Goal: Task Accomplishment & Management: Use online tool/utility

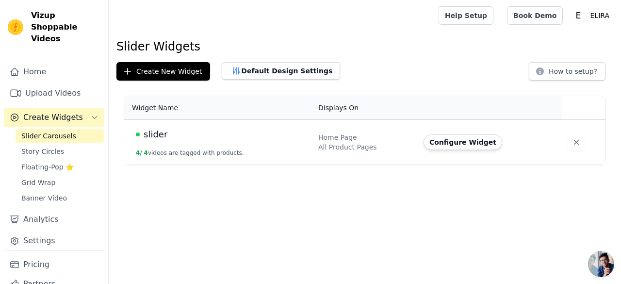
click at [67, 131] on span "Slider Carousels" at bounding box center [48, 136] width 55 height 10
click at [435, 144] on button "Configure Widget" at bounding box center [463, 142] width 79 height 16
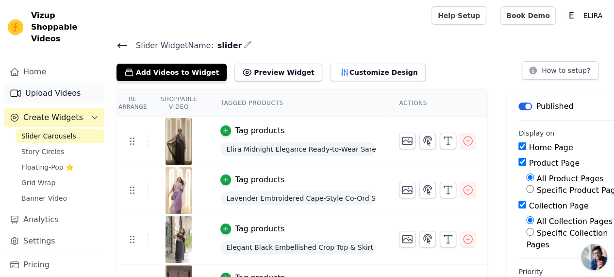
click at [46, 84] on link "Upload Videos" at bounding box center [54, 93] width 100 height 19
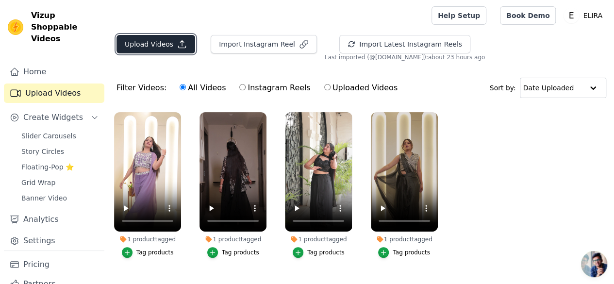
click at [177, 48] on icon "button" at bounding box center [182, 44] width 10 height 10
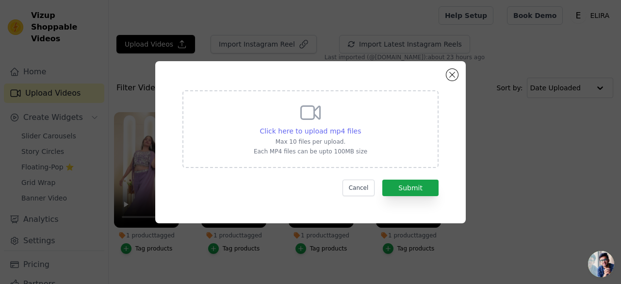
click at [292, 132] on span "Click here to upload mp4 files" at bounding box center [310, 131] width 101 height 8
click at [361, 126] on input "Click here to upload mp4 files Max 10 files per upload. Each MP4 files can be u…" at bounding box center [361, 126] width 0 height 0
type input "C:\fakepath\Untitled video - Made with Clipchamp (8).mp4"
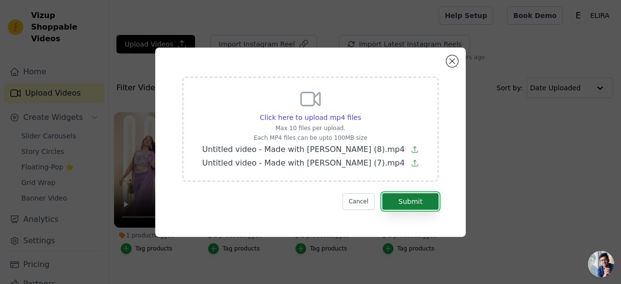
click at [405, 201] on button "Submit" at bounding box center [411, 201] width 56 height 17
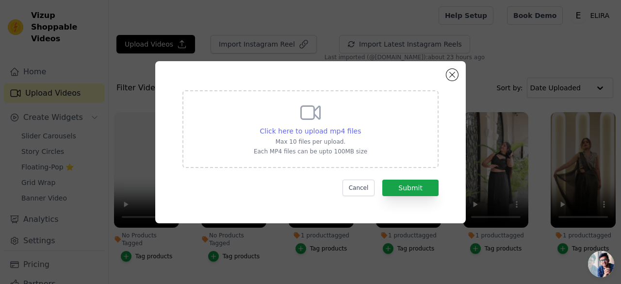
click at [306, 134] on span "Click here to upload mp4 files" at bounding box center [310, 131] width 101 height 8
click at [361, 126] on input "Click here to upload mp4 files Max 10 files per upload. Each MP4 files can be u…" at bounding box center [361, 126] width 0 height 0
click at [335, 124] on div "Click here to upload mp4 files Max 10 files per upload. Each MP4 files can be u…" at bounding box center [311, 128] width 114 height 54
click at [361, 126] on input "Click here to upload mp4 files Max 10 files per upload. Each MP4 files can be u…" at bounding box center [361, 126] width 0 height 0
click at [324, 124] on div "Click here to upload mp4 files Max 10 files per upload. Each MP4 files can be u…" at bounding box center [311, 128] width 114 height 54
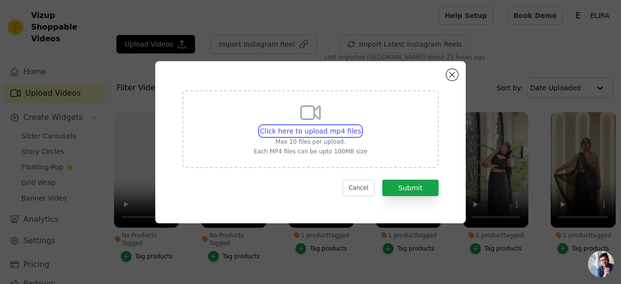
click at [361, 126] on input "Click here to upload mp4 files Max 10 files per upload. Each MP4 files can be u…" at bounding box center [361, 126] width 0 height 0
type input "C:\fakepath\Untitled video - Made with [PERSON_NAME] (1).mp4"
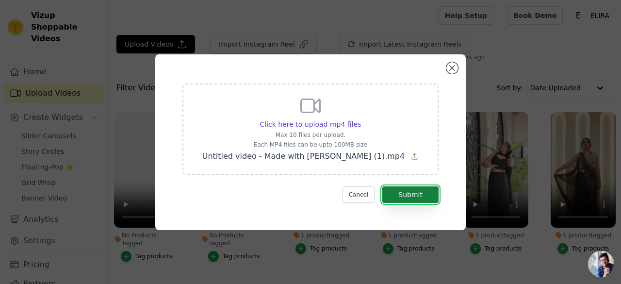
click at [409, 193] on button "Submit" at bounding box center [411, 194] width 56 height 17
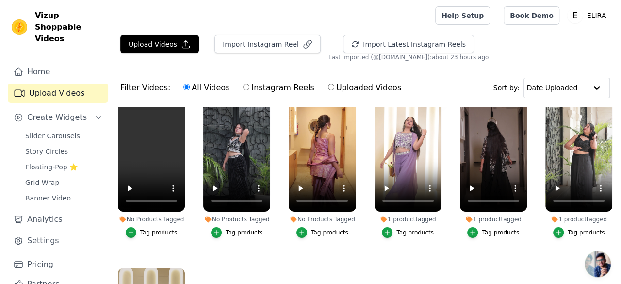
scroll to position [20, 0]
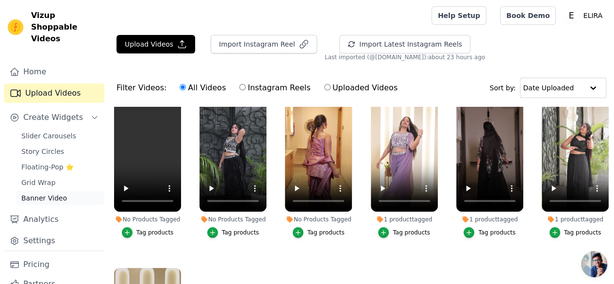
click at [63, 191] on link "Banner Video" at bounding box center [60, 198] width 89 height 14
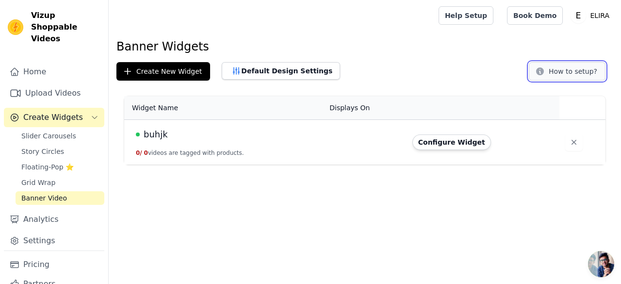
click at [565, 78] on button "How to setup?" at bounding box center [567, 71] width 77 height 18
click at [54, 147] on span "Story Circles" at bounding box center [42, 152] width 43 height 10
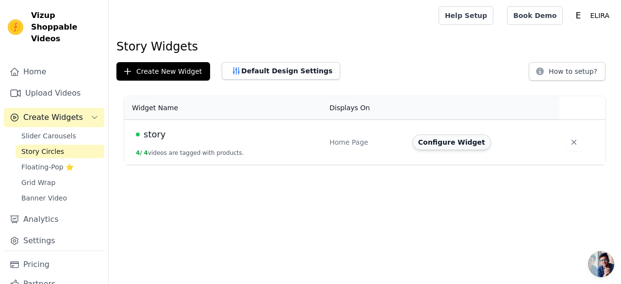
click at [432, 145] on button "Configure Widget" at bounding box center [452, 142] width 79 height 16
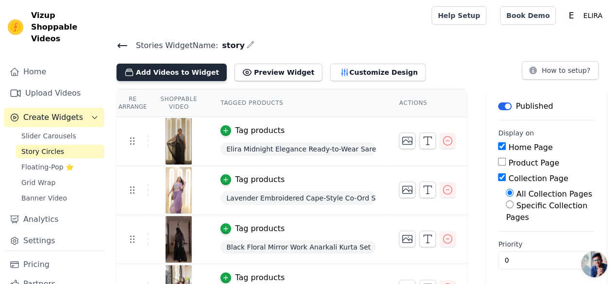
click at [173, 74] on button "Add Videos to Widget" at bounding box center [172, 72] width 110 height 17
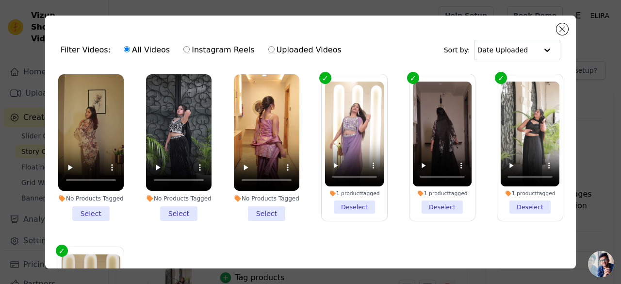
click at [261, 208] on li "No Products Tagged Select" at bounding box center [267, 147] width 66 height 147
click at [0, 0] on input "No Products Tagged Select" at bounding box center [0, 0] width 0 height 0
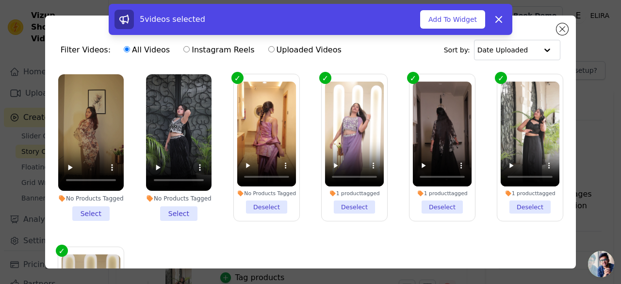
click at [184, 206] on li "No Products Tagged Select" at bounding box center [179, 147] width 66 height 147
click at [0, 0] on input "No Products Tagged Select" at bounding box center [0, 0] width 0 height 0
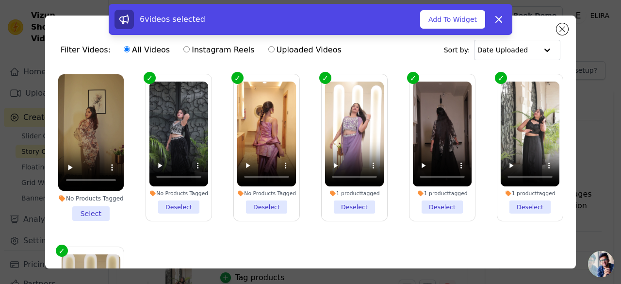
click at [95, 205] on li "No Products Tagged Select" at bounding box center [91, 147] width 66 height 147
click at [0, 0] on input "No Products Tagged Select" at bounding box center [0, 0] width 0 height 0
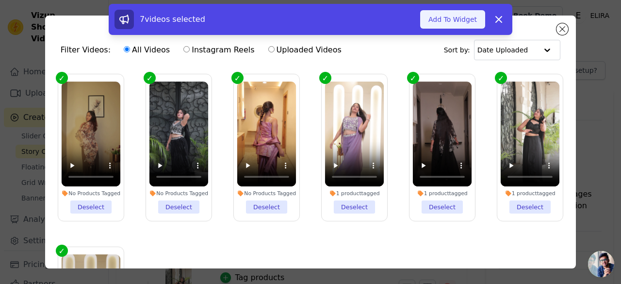
click at [445, 23] on button "Add To Widget" at bounding box center [452, 19] width 65 height 18
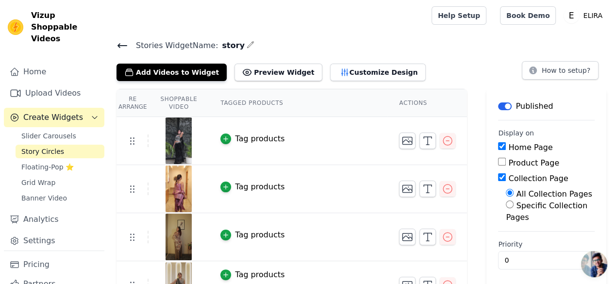
click at [235, 187] on div "Tag products" at bounding box center [260, 187] width 50 height 12
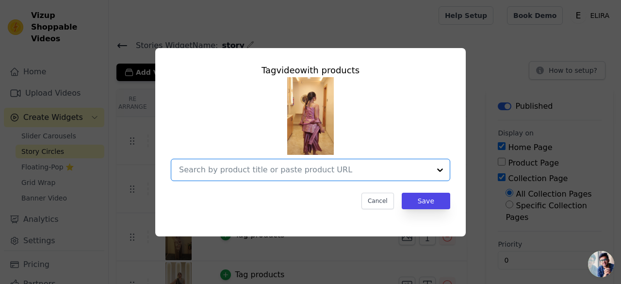
click at [248, 167] on input "text" at bounding box center [304, 170] width 251 height 12
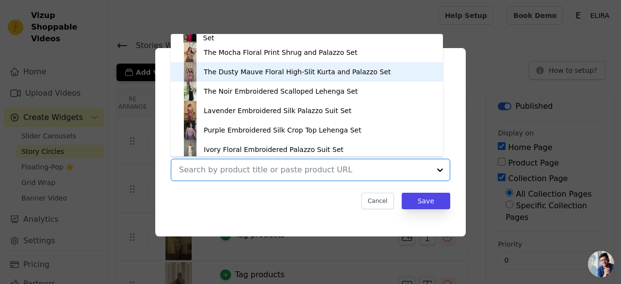
scroll to position [264, 0]
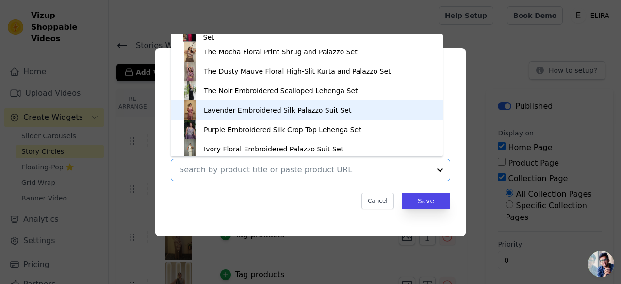
click at [270, 105] on div "Lavender Embroidered Silk Palazzo Suit Set" at bounding box center [278, 110] width 148 height 10
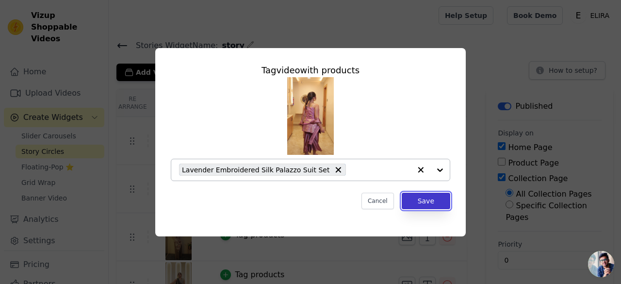
click at [418, 198] on button "Save" at bounding box center [426, 201] width 49 height 17
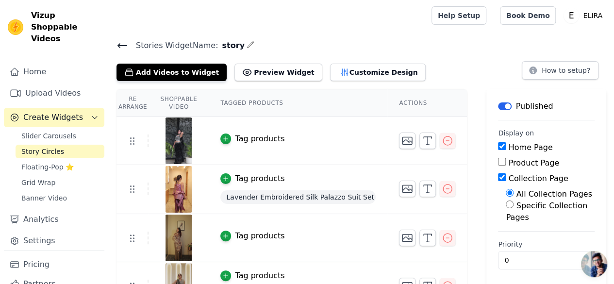
click at [249, 137] on div "Tag products" at bounding box center [260, 139] width 50 height 12
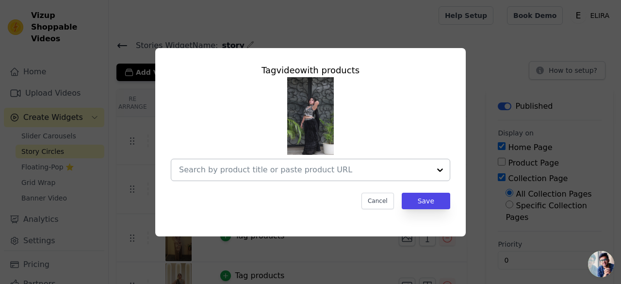
click at [247, 163] on div at bounding box center [304, 169] width 251 height 21
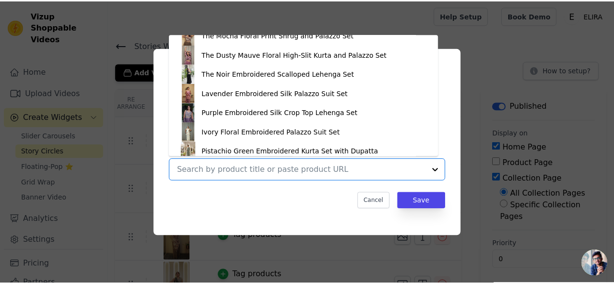
scroll to position [279, 0]
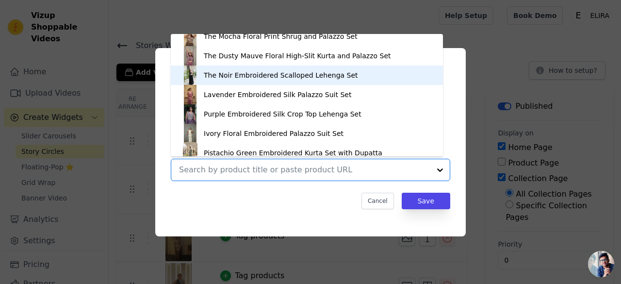
click at [251, 79] on div "The Noir Embroidered Scalloped Lehenga Set" at bounding box center [281, 75] width 154 height 10
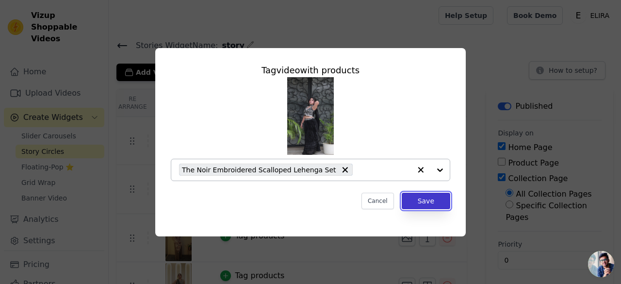
click at [420, 201] on button "Save" at bounding box center [426, 201] width 49 height 17
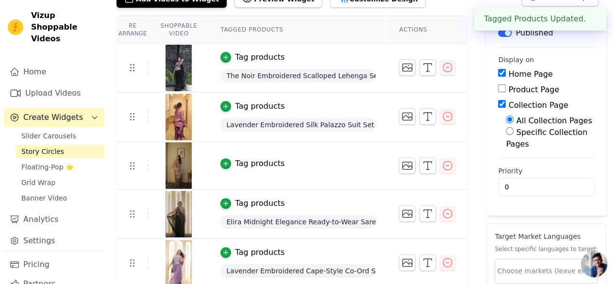
scroll to position [75, 0]
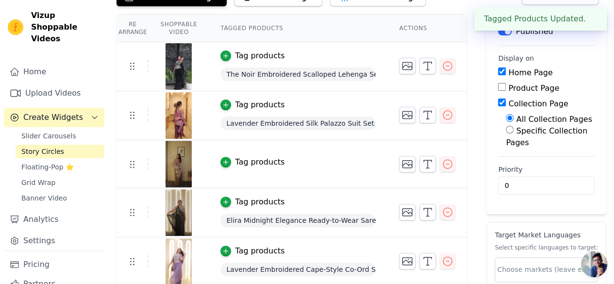
click at [250, 161] on div "Tag products" at bounding box center [260, 162] width 50 height 12
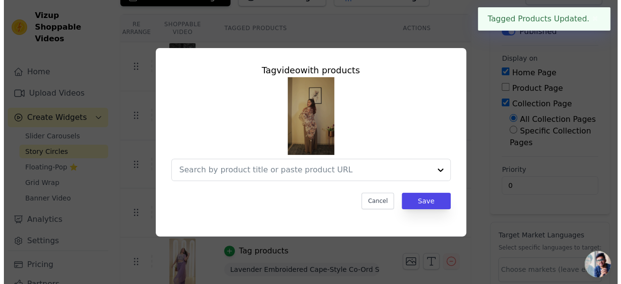
scroll to position [0, 0]
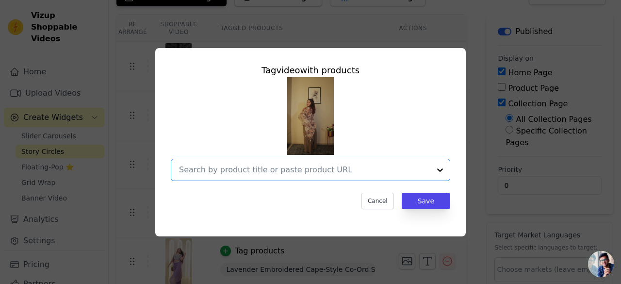
click at [252, 167] on input "text" at bounding box center [304, 170] width 251 height 12
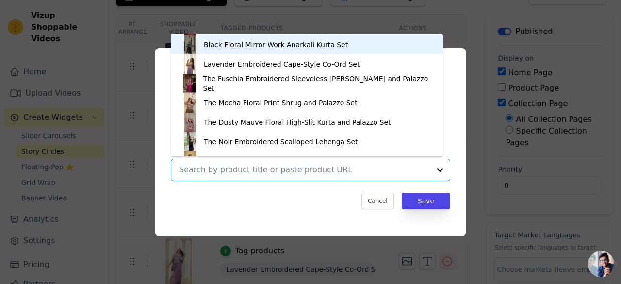
scroll to position [214, 0]
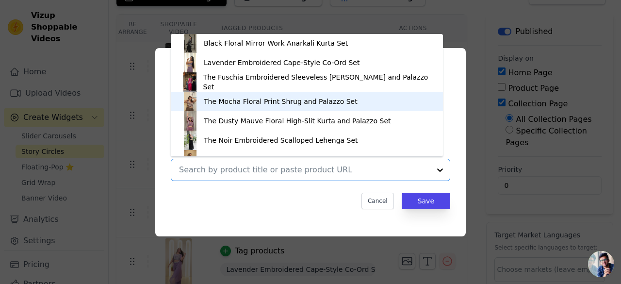
click at [272, 100] on div "The Mocha Floral Print Shrug and Palazzo Set" at bounding box center [281, 102] width 154 height 10
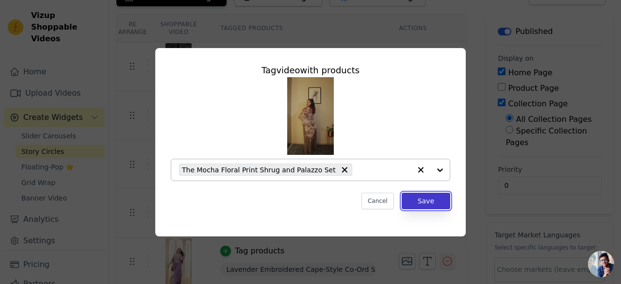
click at [431, 207] on button "Save" at bounding box center [426, 201] width 49 height 17
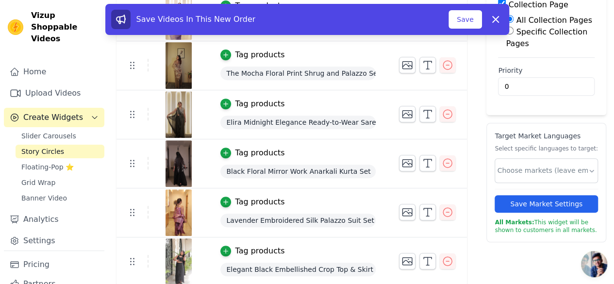
scroll to position [0, 0]
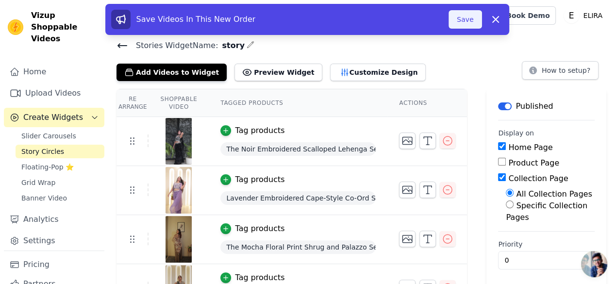
click at [468, 20] on button "Save" at bounding box center [465, 19] width 33 height 18
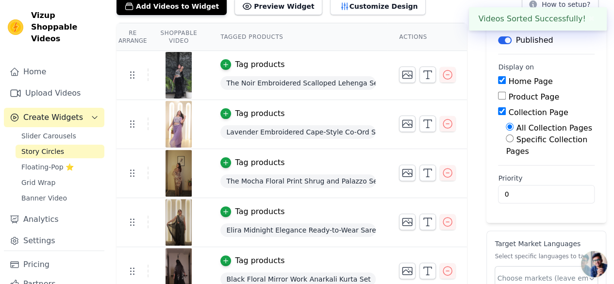
scroll to position [67, 0]
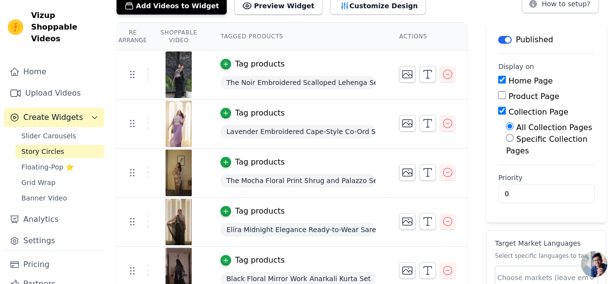
drag, startPoint x: 293, startPoint y: 206, endPoint x: 297, endPoint y: 90, distance: 116.6
drag, startPoint x: 297, startPoint y: 90, endPoint x: 282, endPoint y: 210, distance: 121.3
click at [282, 210] on div "Tag products" at bounding box center [297, 211] width 155 height 12
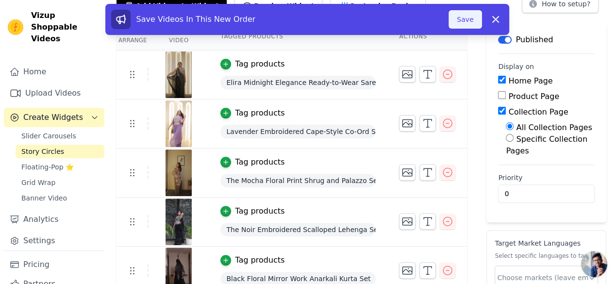
click at [462, 15] on button "Save" at bounding box center [465, 19] width 33 height 18
